Goal: Find specific page/section: Find specific page/section

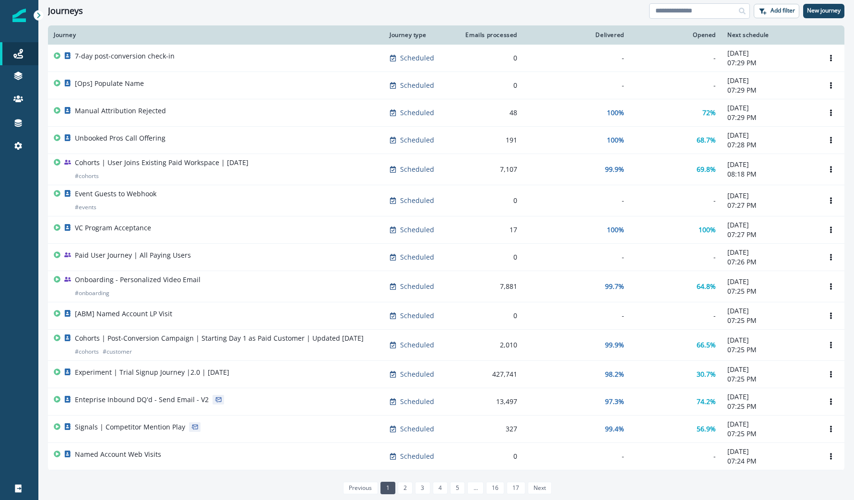
click at [694, 6] on input at bounding box center [699, 10] width 101 height 15
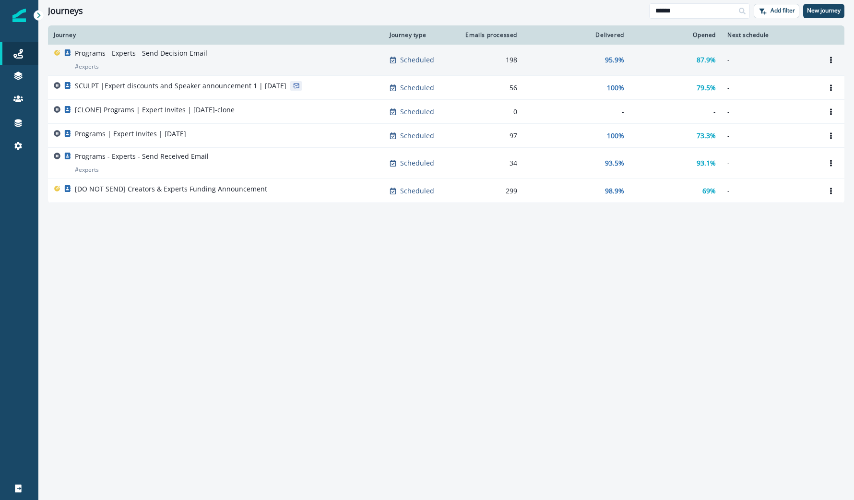
type input "******"
click at [239, 64] on div "Programs - Experts - Send Decision Email # experts" at bounding box center [216, 59] width 325 height 23
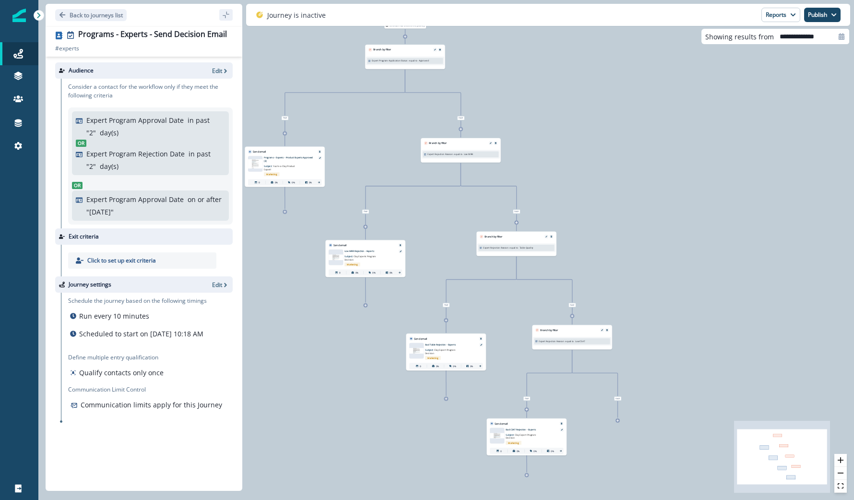
drag, startPoint x: 347, startPoint y: 92, endPoint x: 373, endPoint y: 197, distance: 107.9
click at [373, 197] on div "0 contact has entered the journey Branch by filter Expert Program Application S…" at bounding box center [446, 250] width 816 height 500
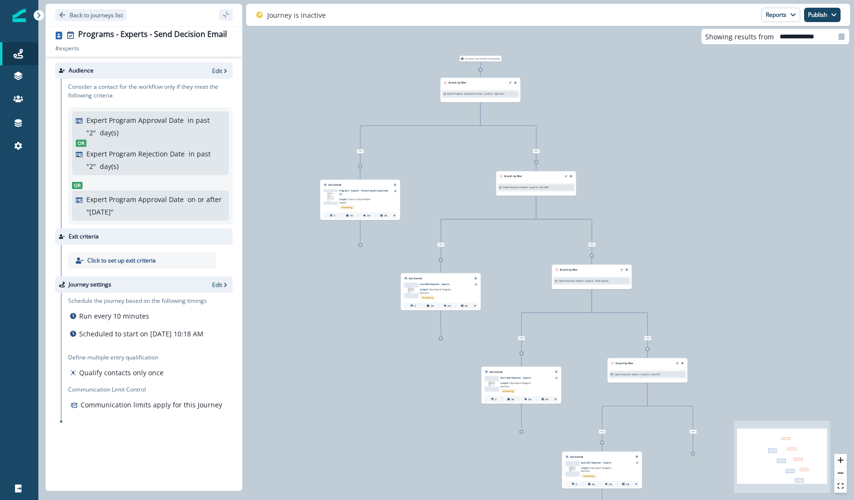
drag, startPoint x: 374, startPoint y: 155, endPoint x: 448, endPoint y: 212, distance: 93.4
click at [448, 210] on div "0 contact has entered the journey Branch by filter Expert Program Application S…" at bounding box center [446, 250] width 816 height 500
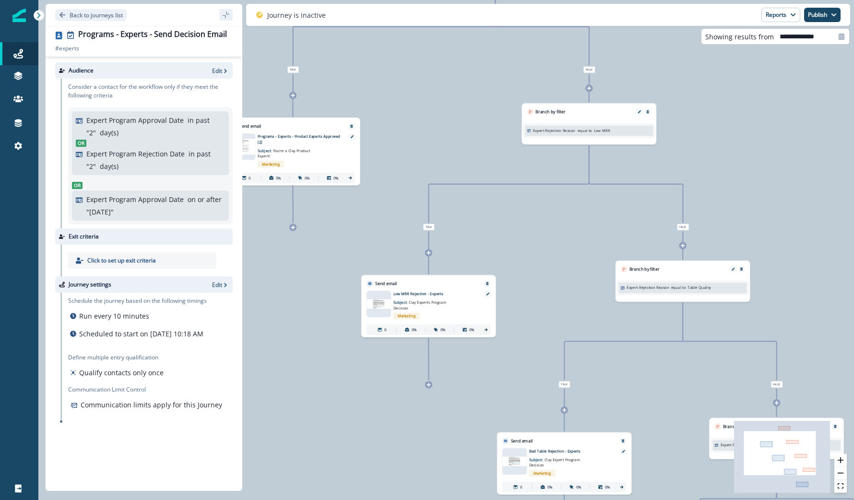
drag, startPoint x: 397, startPoint y: 137, endPoint x: 472, endPoint y: 215, distance: 107.3
click at [472, 215] on div "0 contact has entered the journey Branch by filter Expert Program Application S…" at bounding box center [446, 250] width 816 height 500
